Goal: Transaction & Acquisition: Purchase product/service

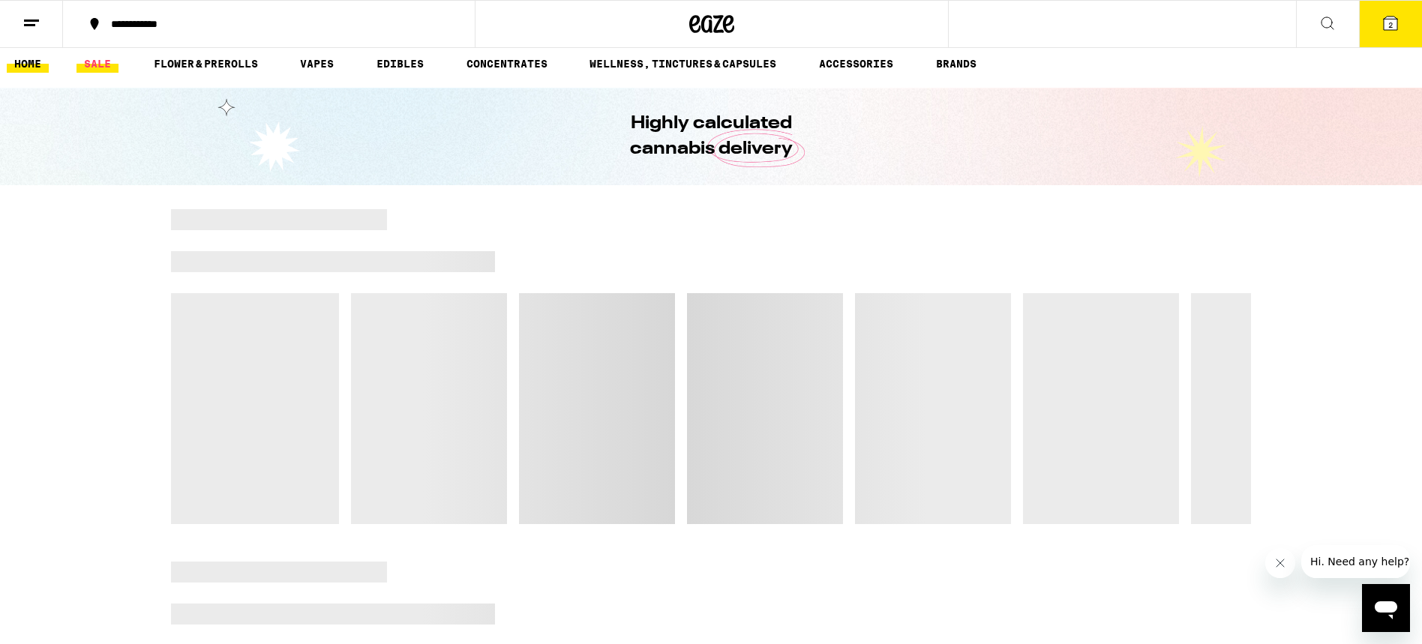
click at [95, 63] on link "SALE" at bounding box center [98, 64] width 42 height 18
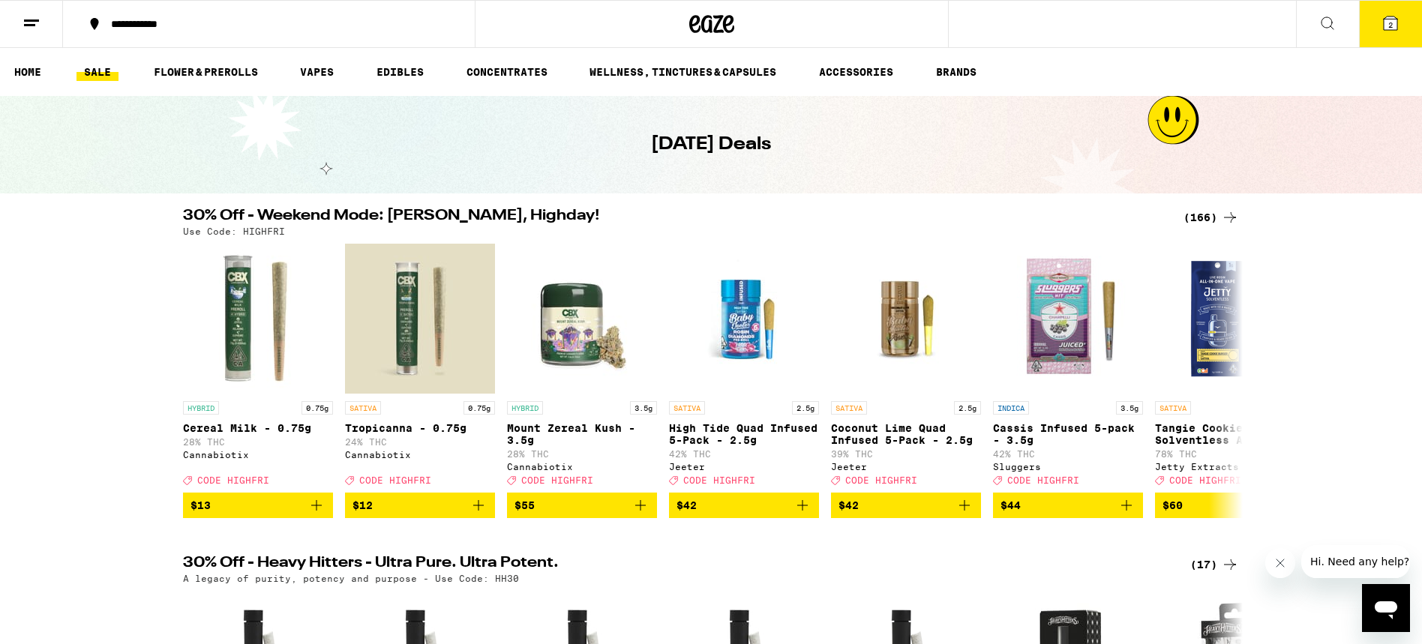
click at [1200, 218] on div "(166)" at bounding box center [1212, 218] width 56 height 18
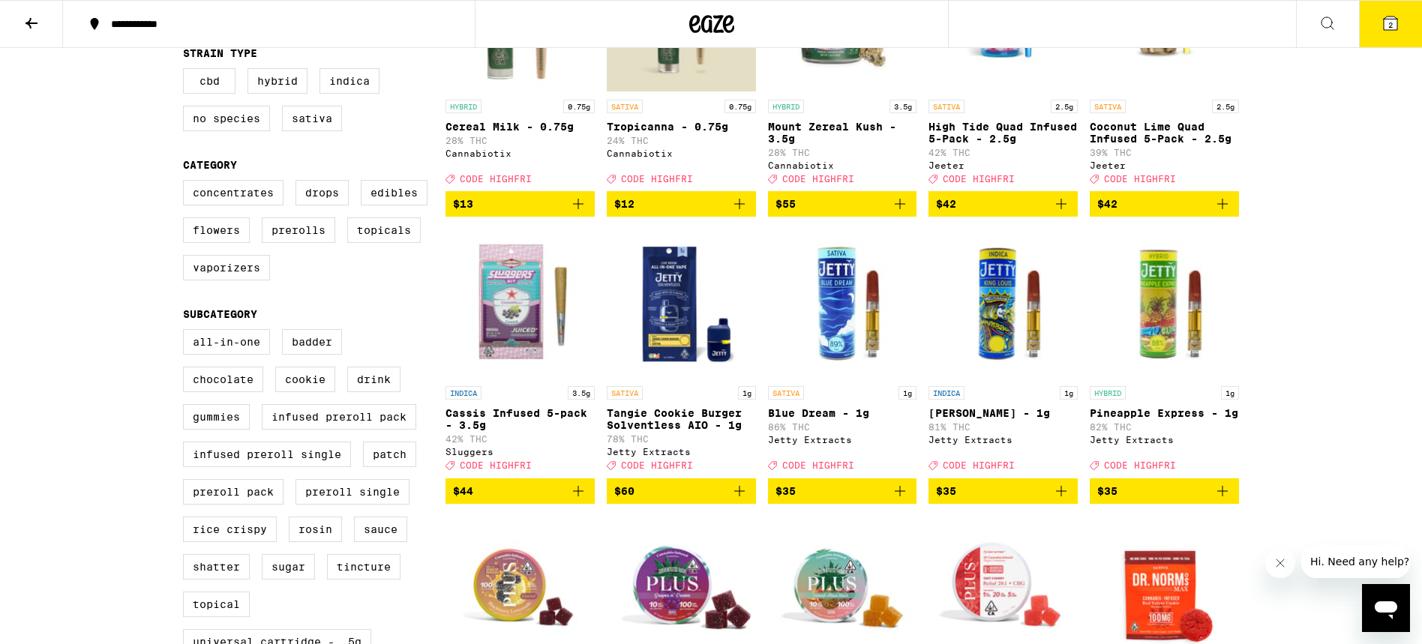
scroll to position [269, 0]
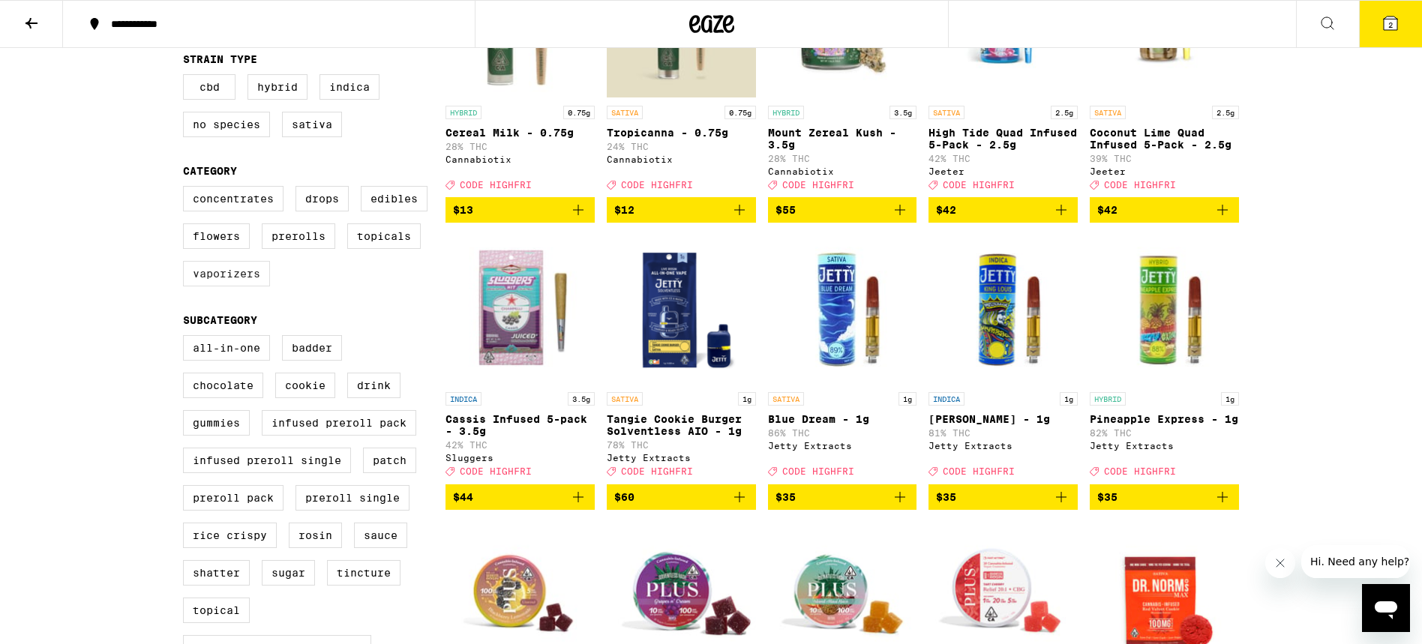
click at [219, 287] on label "Vaporizers" at bounding box center [226, 274] width 87 height 26
click at [187, 189] on input "Vaporizers" at bounding box center [186, 188] width 1 height 1
checkbox input "true"
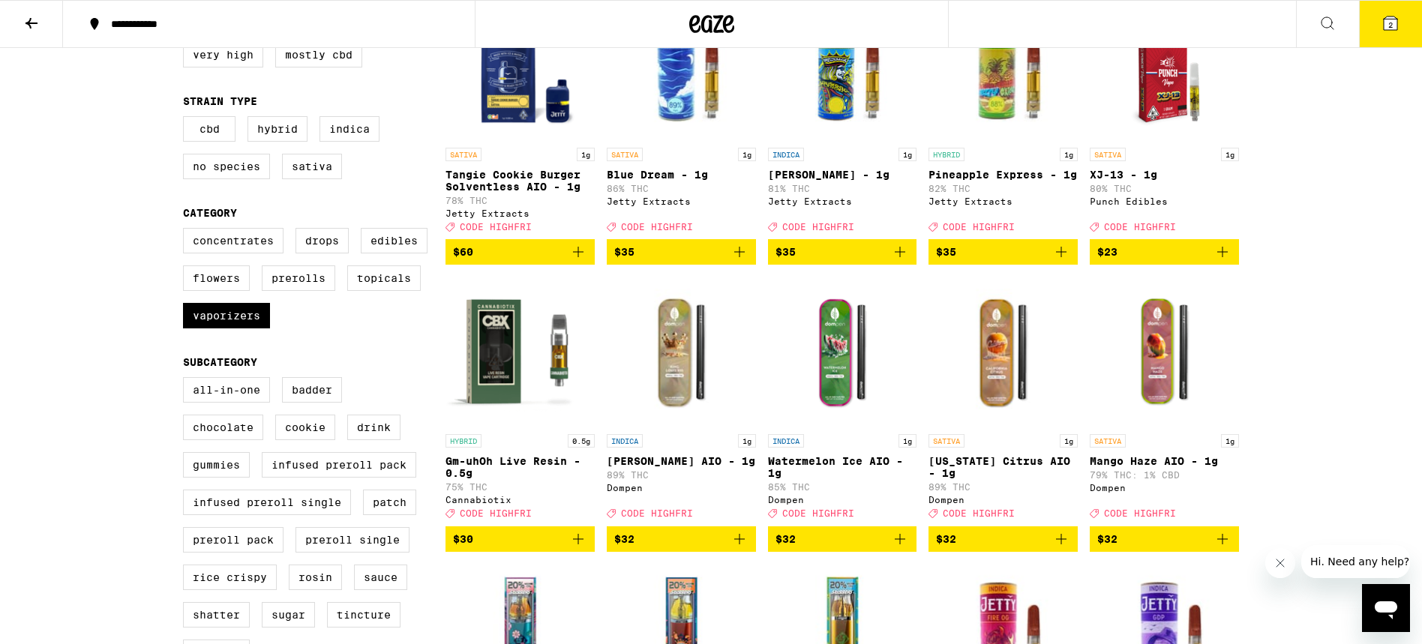
scroll to position [224, 0]
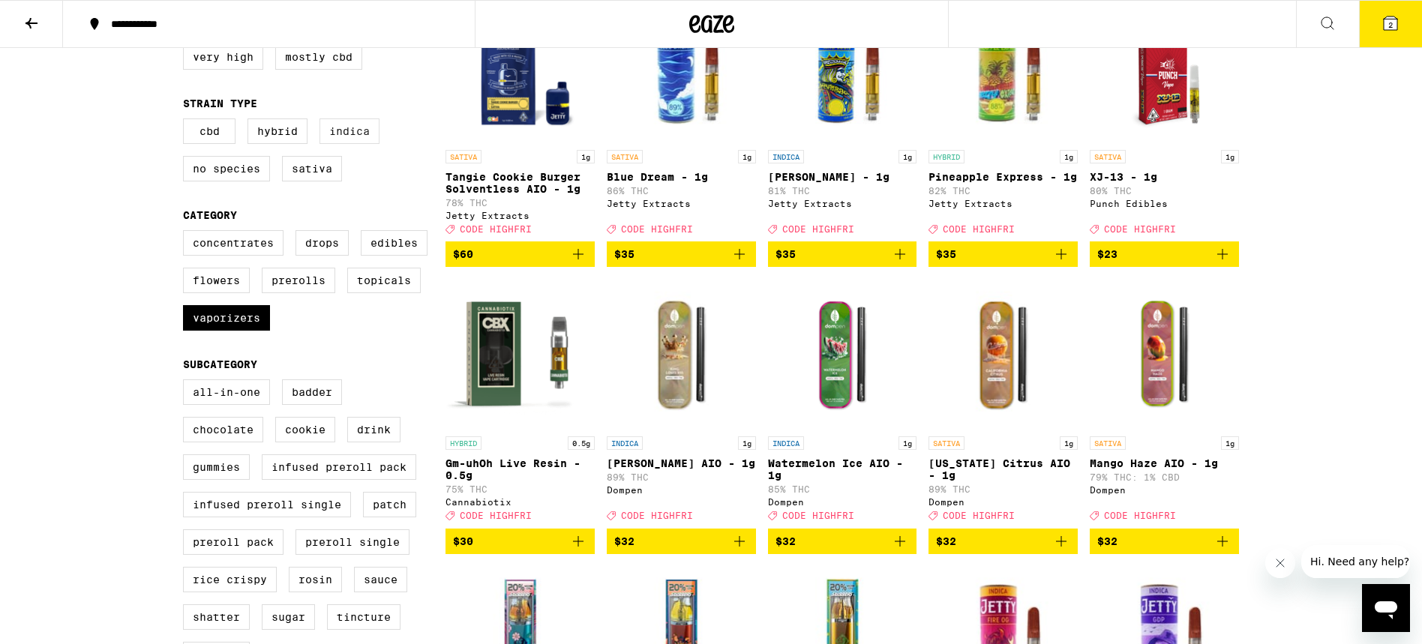
click at [350, 137] on label "Indica" at bounding box center [350, 132] width 60 height 26
click at [187, 122] on input "Indica" at bounding box center [186, 121] width 1 height 1
checkbox input "true"
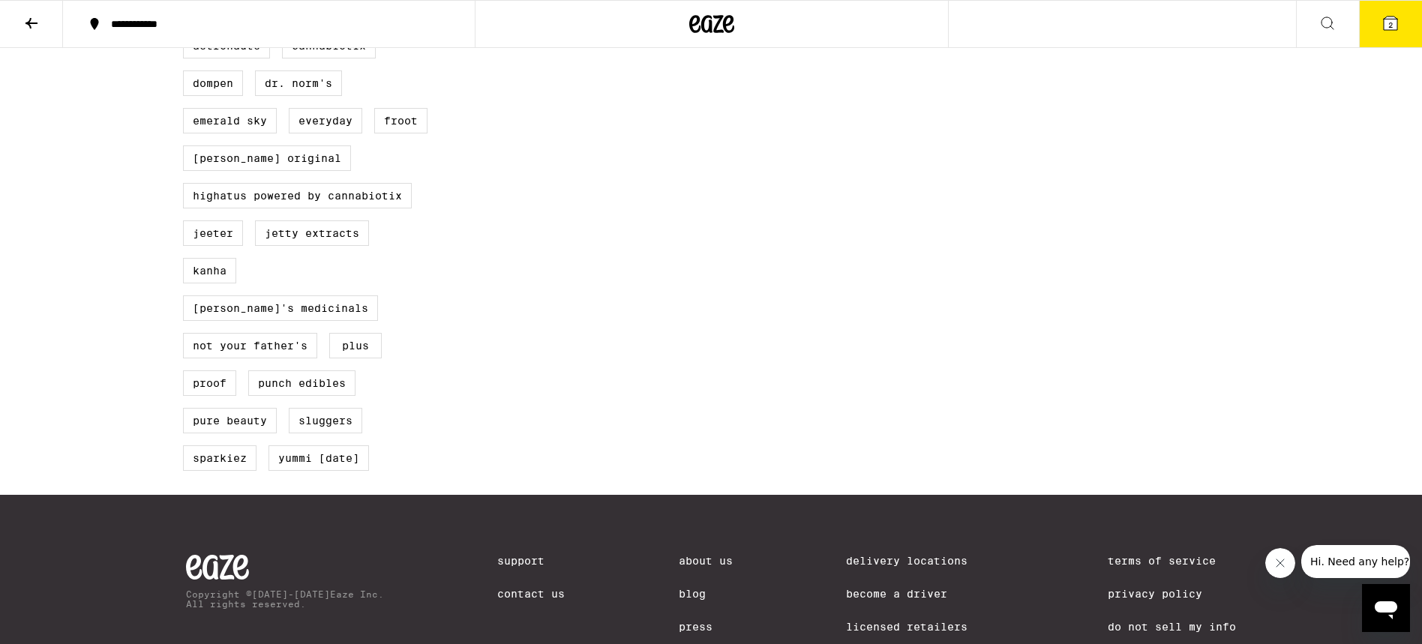
scroll to position [1244, 0]
